Goal: Task Accomplishment & Management: Manage account settings

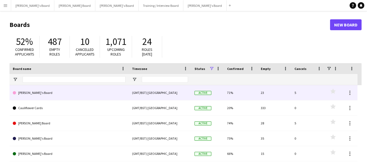
click at [61, 90] on link "[PERSON_NAME]'s Board" at bounding box center [69, 92] width 113 height 15
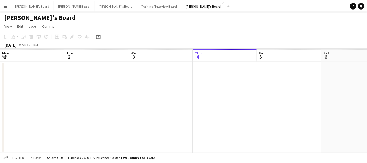
scroll to position [0, 130]
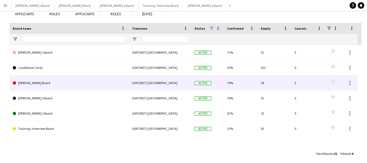
scroll to position [44, 0]
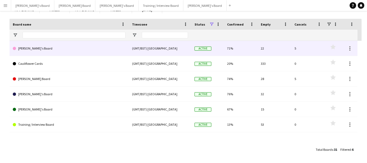
click at [38, 48] on link "[PERSON_NAME]'s Board" at bounding box center [69, 48] width 113 height 15
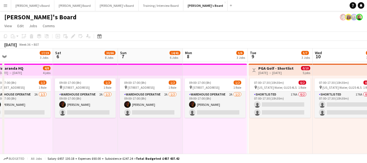
scroll to position [0, 202]
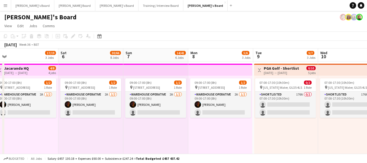
drag, startPoint x: 298, startPoint y: 58, endPoint x: 161, endPoint y: 62, distance: 136.6
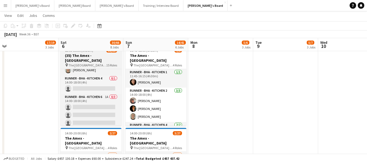
scroll to position [135, 0]
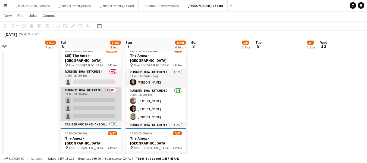
click at [84, 87] on app-card-role "Runner - BHA - Kitchen 6 1A 0/3 14:00-18:00 (4h) single-neutral-actions single-…" at bounding box center [91, 104] width 61 height 34
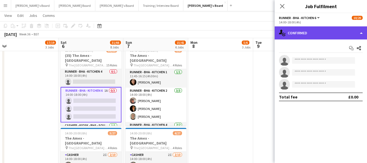
click at [321, 31] on div "single-neutral-actions-check-2 Confirmed" at bounding box center [321, 32] width 92 height 13
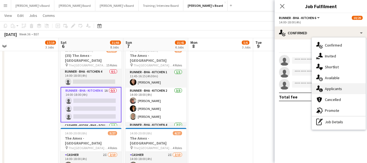
click at [335, 87] on span "Applicants" at bounding box center [333, 88] width 17 height 5
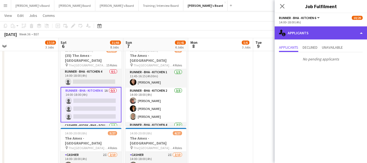
click at [311, 35] on div "single-neutral-actions-information Applicants" at bounding box center [321, 32] width 92 height 13
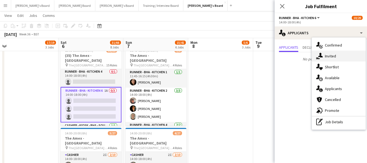
click at [336, 56] on span "Invited" at bounding box center [330, 56] width 11 height 5
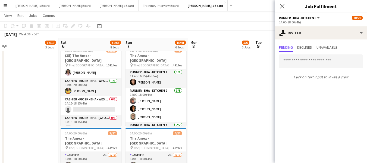
scroll to position [244, 0]
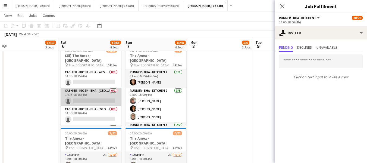
click at [83, 88] on app-card-role "Cashier - Kiosk - BHA - West Lower 3 0/1 14:15-18:15 (4h) single-neutral-actions" at bounding box center [91, 97] width 61 height 18
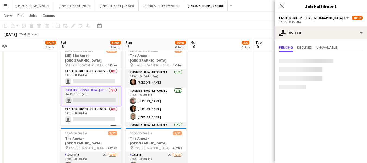
scroll to position [243, 0]
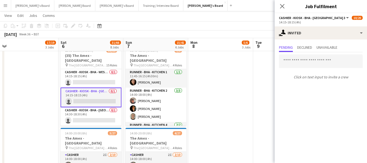
click at [226, 75] on app-date-cell at bounding box center [220, 131] width 65 height 176
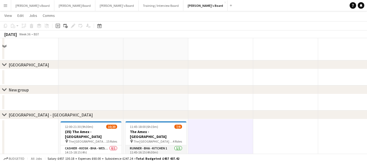
scroll to position [555, 0]
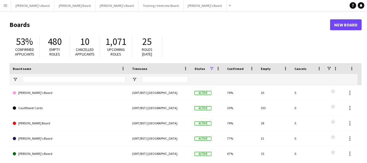
click at [7, 5] on app-icon "Menu" at bounding box center [5, 5] width 4 height 4
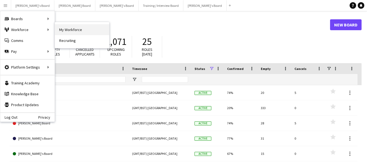
click at [70, 30] on link "My Workforce" at bounding box center [82, 29] width 54 height 11
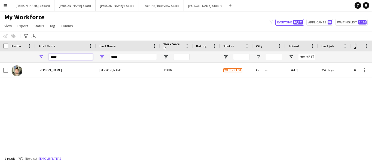
drag, startPoint x: 63, startPoint y: 56, endPoint x: 21, endPoint y: 42, distance: 43.9
click at [21, 43] on div "Workforce Details Photo First Name" at bounding box center [326, 52] width 652 height 22
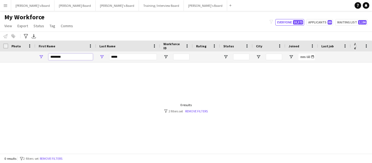
type input "********"
click at [125, 57] on input "*****" at bounding box center [133, 57] width 48 height 7
click at [107, 55] on div "*****" at bounding box center [128, 56] width 64 height 11
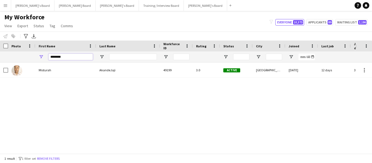
drag, startPoint x: 70, startPoint y: 58, endPoint x: 8, endPoint y: 43, distance: 64.4
click at [8, 43] on div "Workforce Details Photo First Name" at bounding box center [326, 52] width 652 height 22
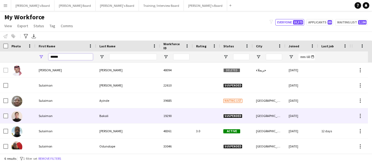
scroll to position [5, 0]
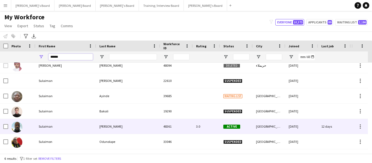
type input "******"
click at [48, 126] on div "Sulaiman" at bounding box center [65, 126] width 61 height 15
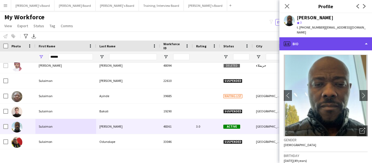
click at [335, 40] on div "profile Bio" at bounding box center [325, 43] width 92 height 13
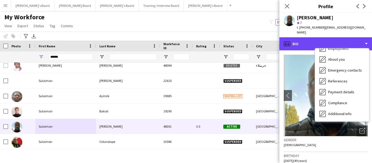
scroll to position [73, 0]
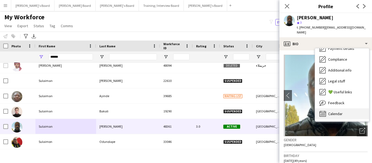
click at [345, 113] on div "Calendar Calendar" at bounding box center [342, 113] width 54 height 11
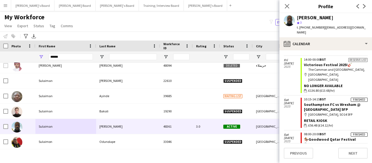
scroll to position [188, 0]
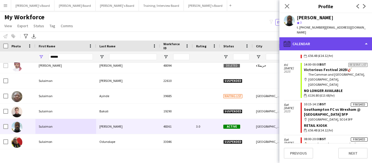
click at [317, 40] on div "calendar-full Calendar" at bounding box center [325, 43] width 92 height 13
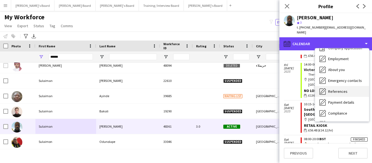
scroll to position [18, 0]
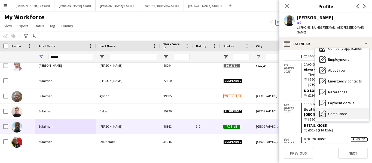
click at [344, 113] on span "Compliance" at bounding box center [337, 113] width 19 height 5
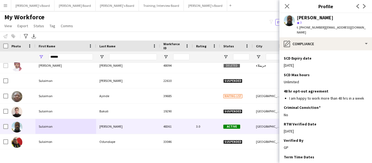
scroll to position [139, 0]
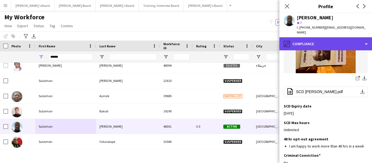
click at [311, 41] on div "pencil4 Compliance" at bounding box center [325, 43] width 92 height 13
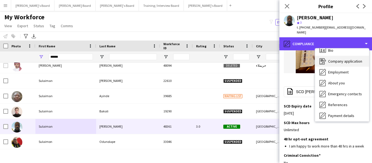
scroll to position [0, 0]
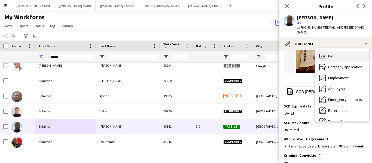
click at [333, 57] on div "Bio Bio" at bounding box center [342, 56] width 54 height 11
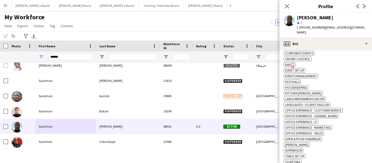
scroll to position [190, 0]
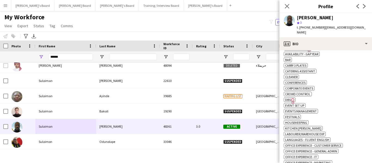
click at [290, 100] on icon "Freelancer has uploaded a photo validation of skill. Click to see" at bounding box center [293, 101] width 6 height 6
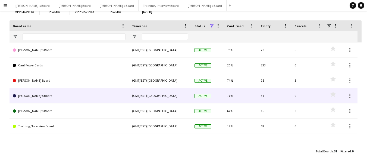
scroll to position [44, 0]
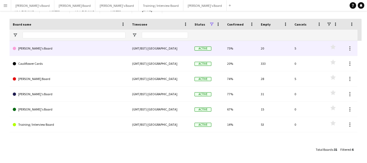
click at [28, 50] on link "[PERSON_NAME]'s Board" at bounding box center [69, 48] width 113 height 15
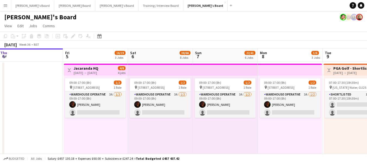
scroll to position [0, 197]
drag, startPoint x: 228, startPoint y: 58, endPoint x: 160, endPoint y: 58, distance: 67.2
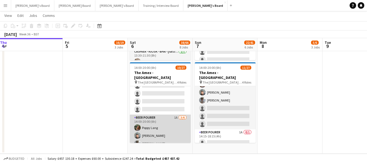
scroll to position [85, 0]
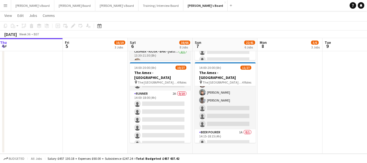
click at [88, 67] on app-date-cell at bounding box center [95, 65] width 65 height 176
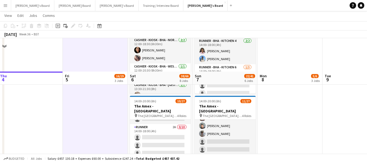
scroll to position [637, 0]
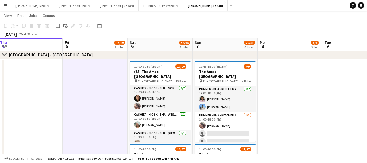
click at [4, 4] on app-icon "Menu" at bounding box center [5, 5] width 4 height 4
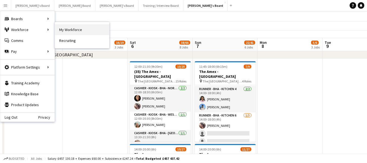
click at [59, 26] on link "My Workforce" at bounding box center [82, 29] width 54 height 11
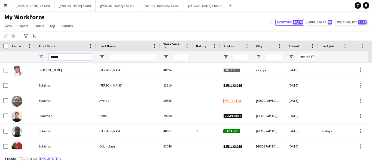
drag, startPoint x: 62, startPoint y: 55, endPoint x: 41, endPoint y: 58, distance: 21.1
click at [41, 58] on div "******" at bounding box center [65, 56] width 61 height 11
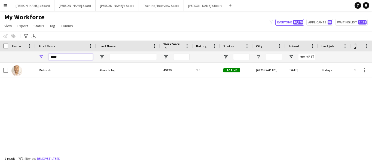
type input "*****"
